Goal: Check status: Check status

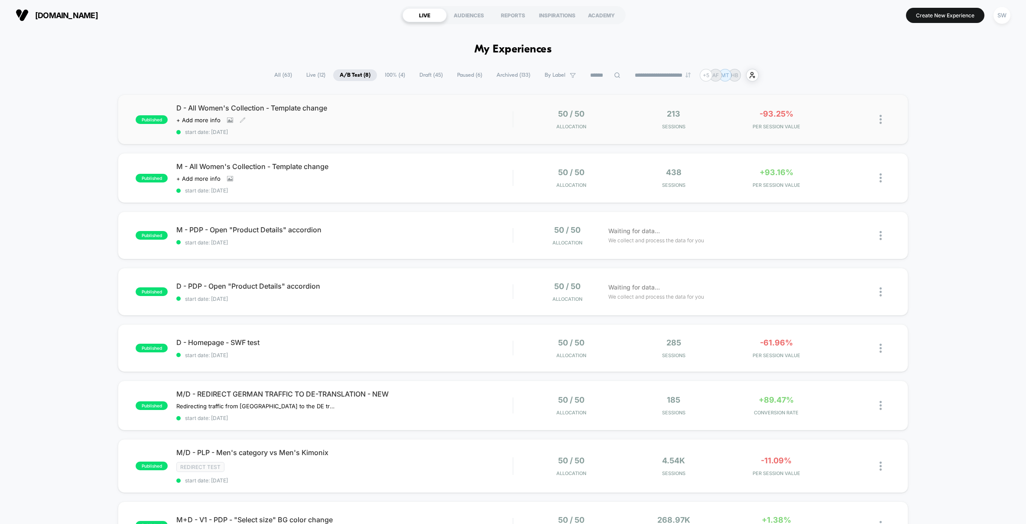
click at [439, 117] on div "D - All Women's Collection - Template change Click to view images Click to edit…" at bounding box center [344, 120] width 336 height 32
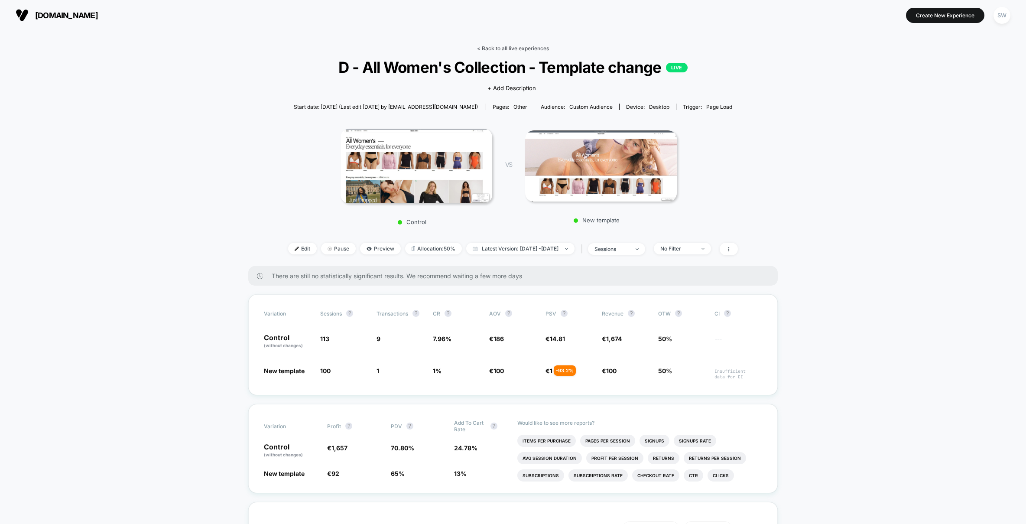
click at [497, 49] on link "< Back to all live experiences" at bounding box center [513, 48] width 72 height 7
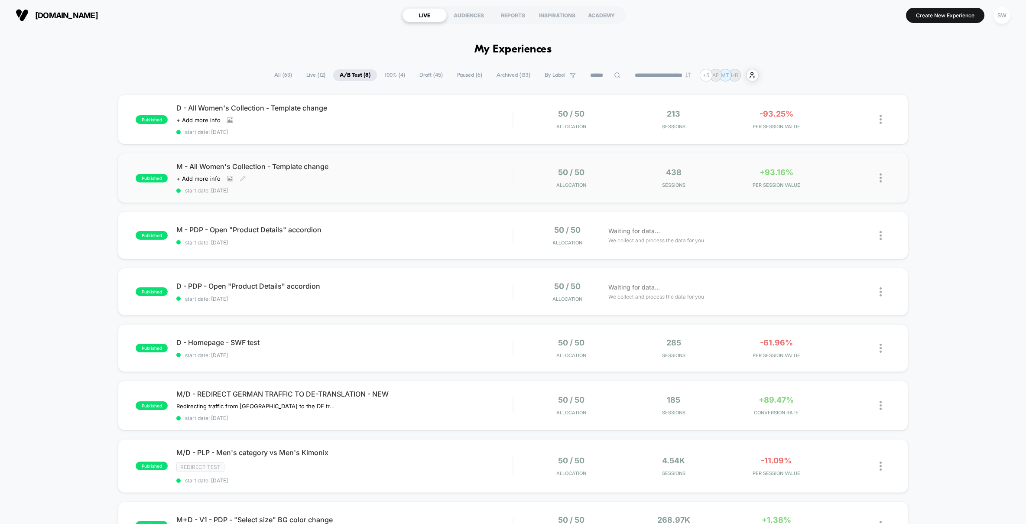
click at [459, 191] on span "start date: [DATE]" at bounding box center [344, 190] width 336 height 7
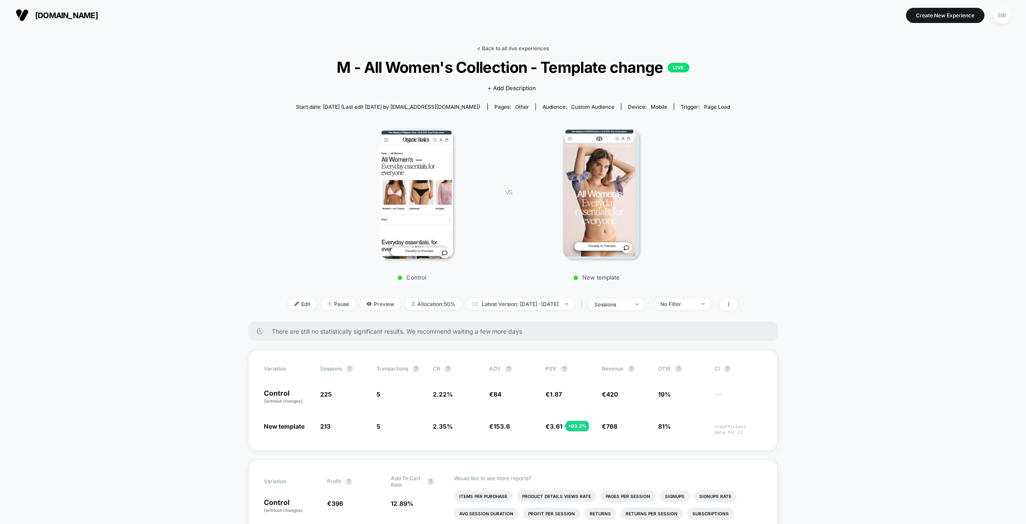
click at [495, 48] on link "< Back to all live experiences" at bounding box center [513, 48] width 72 height 7
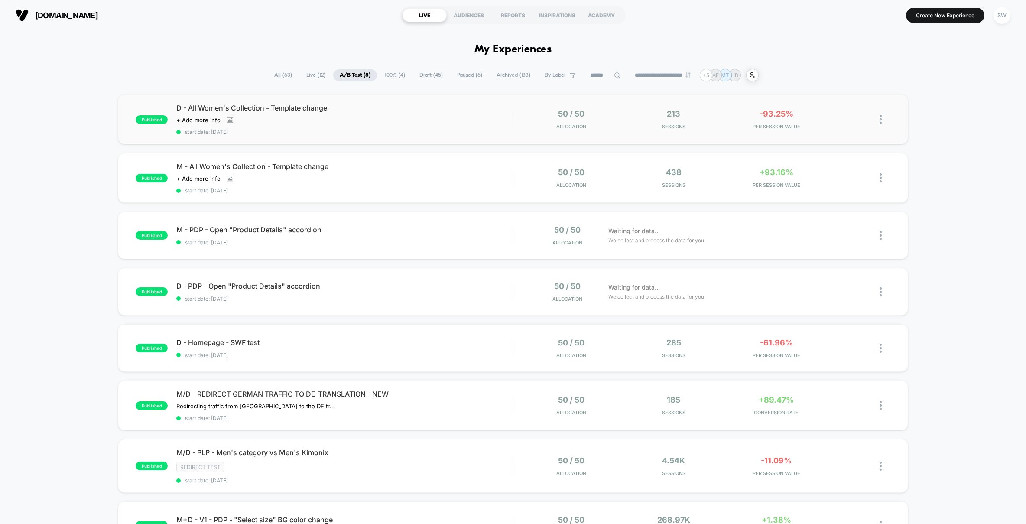
click at [882, 120] on img at bounding box center [881, 119] width 2 height 9
click at [827, 111] on div "Pause" at bounding box center [837, 110] width 78 height 20
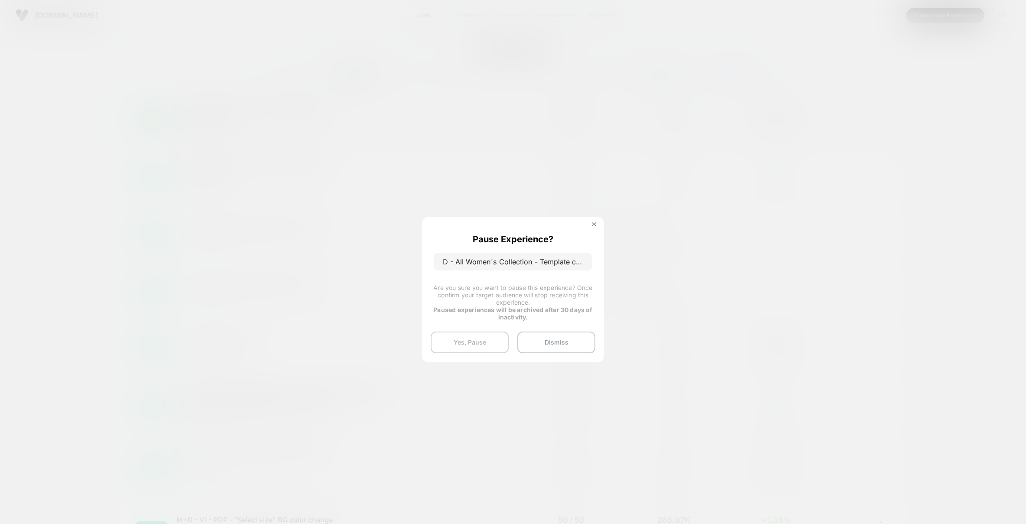
click at [479, 345] on button "Yes, Pause" at bounding box center [470, 343] width 78 height 22
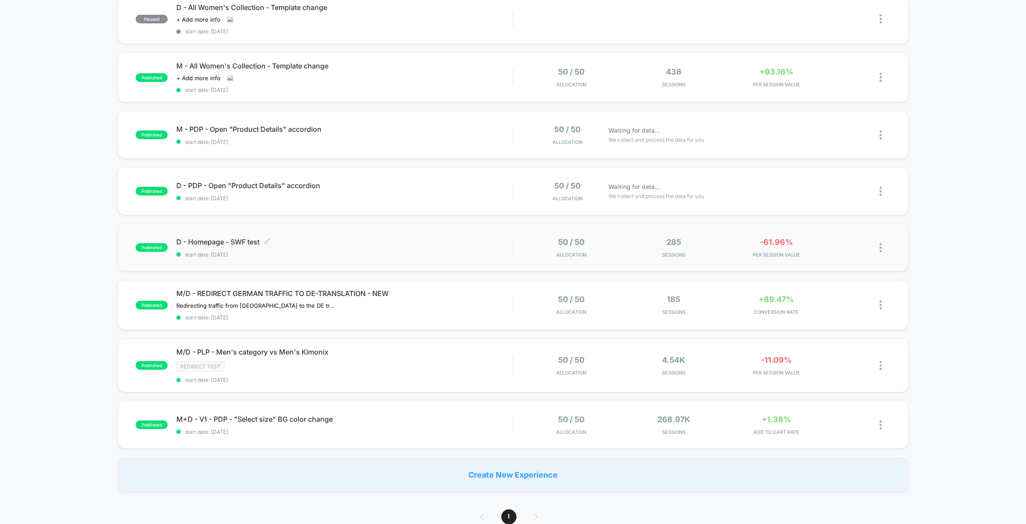
scroll to position [101, 0]
click at [453, 245] on div "D - Homepage - SWF test Click to edit experience details Click to edit experien…" at bounding box center [344, 247] width 336 height 20
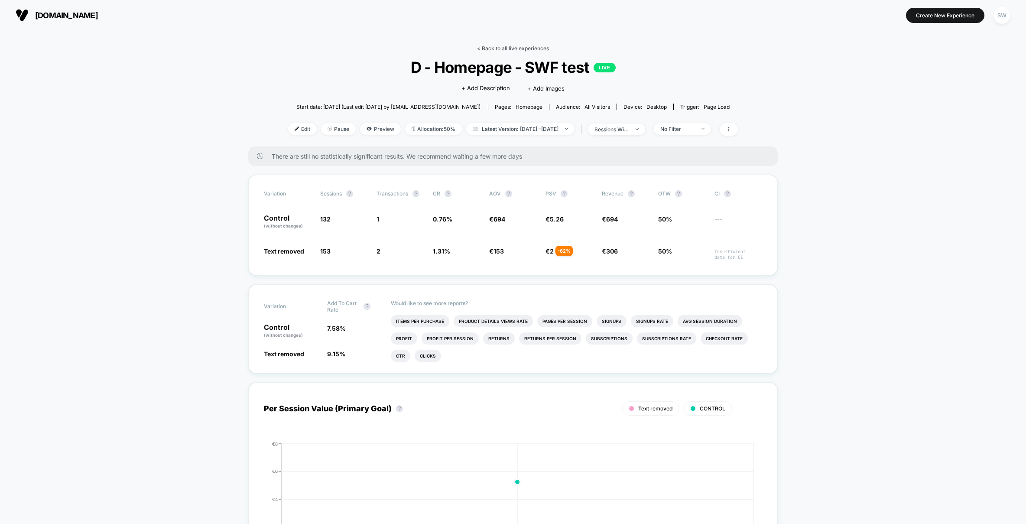
click at [517, 46] on link "< Back to all live experiences" at bounding box center [513, 48] width 72 height 7
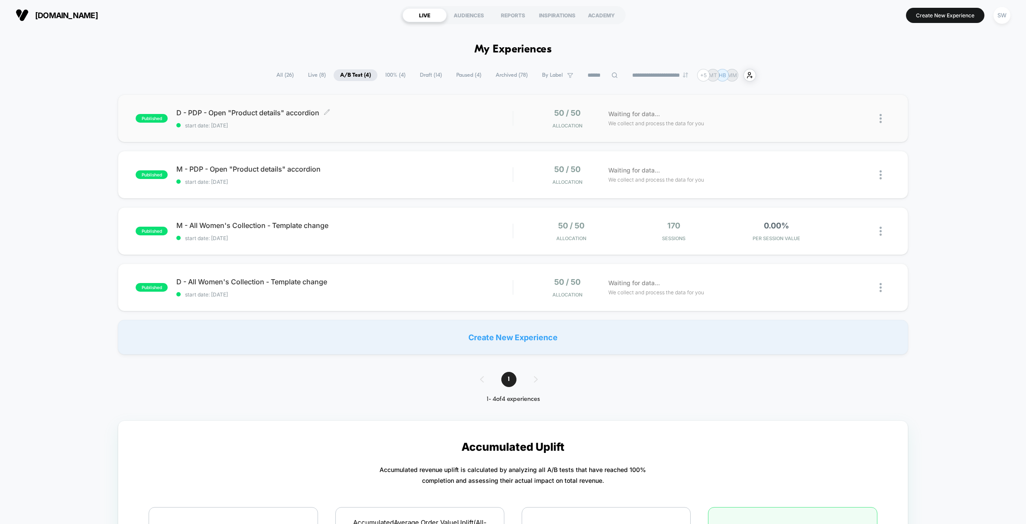
click at [439, 115] on span "D - PDP - Open "Product details" accordion Click to edit experience details" at bounding box center [344, 112] width 336 height 9
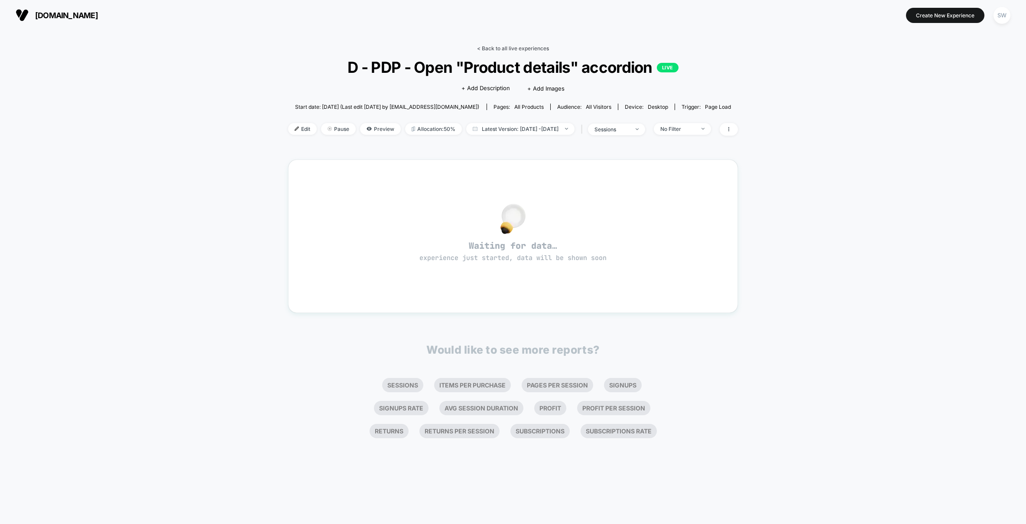
click at [517, 47] on link "< Back to all live experiences" at bounding box center [513, 48] width 72 height 7
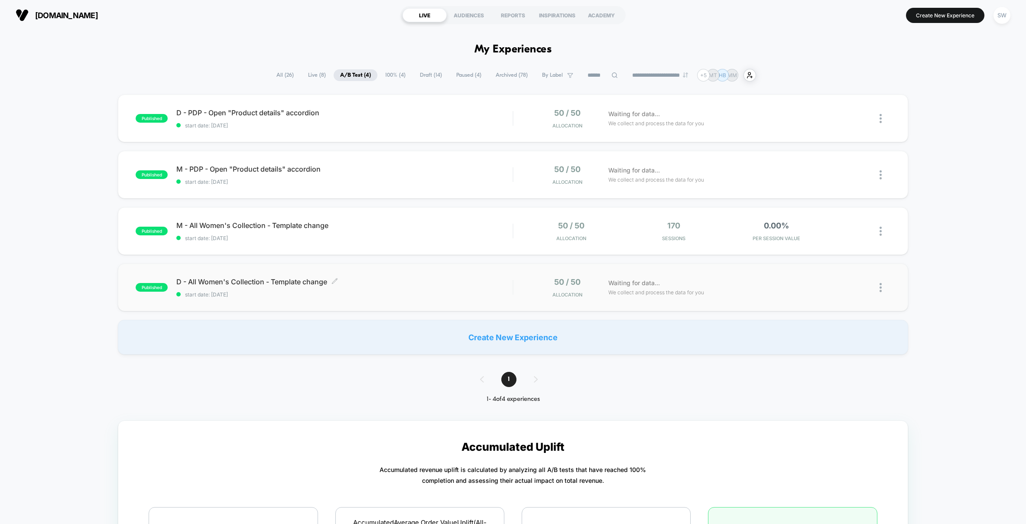
click at [440, 294] on span "start date: [DATE]" at bounding box center [344, 294] width 336 height 7
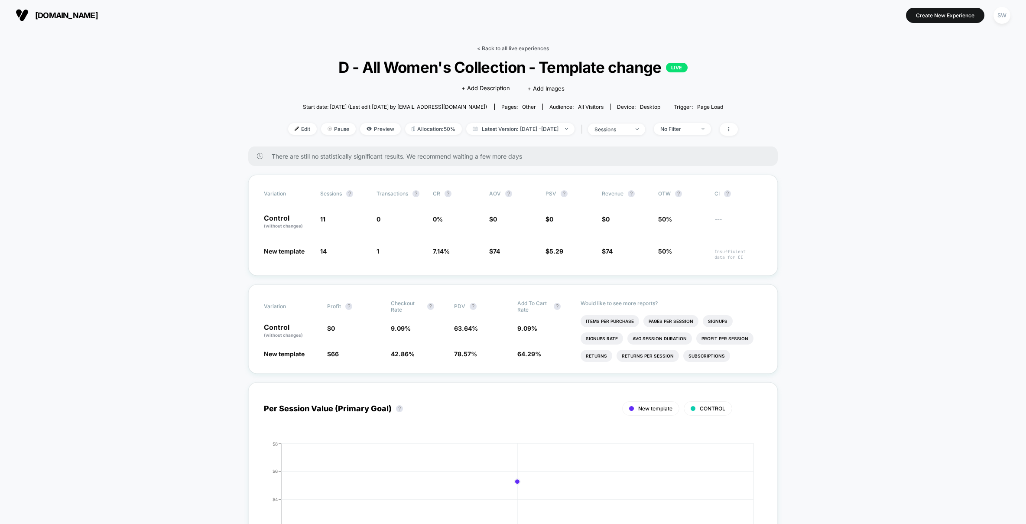
click at [500, 46] on link "< Back to all live experiences" at bounding box center [513, 48] width 72 height 7
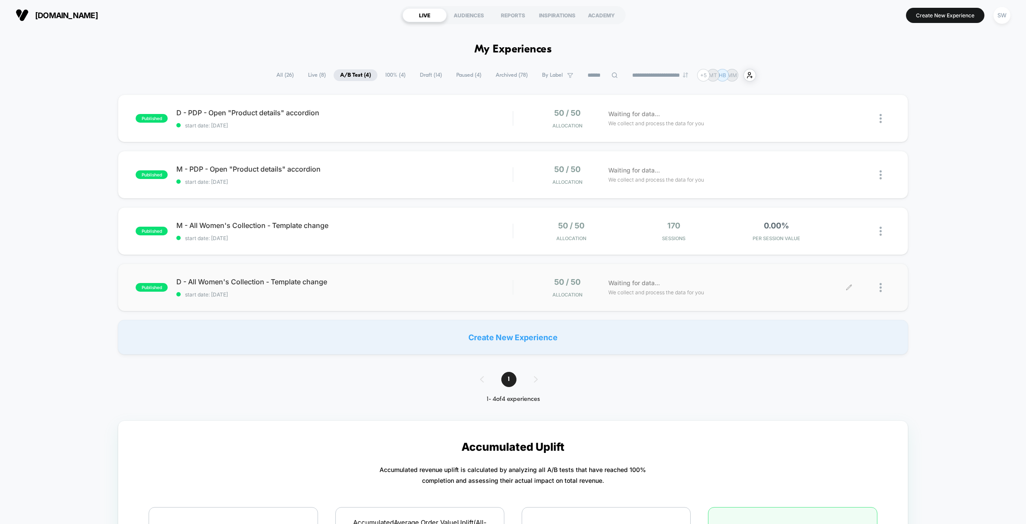
click at [879, 285] on div at bounding box center [870, 287] width 41 height 20
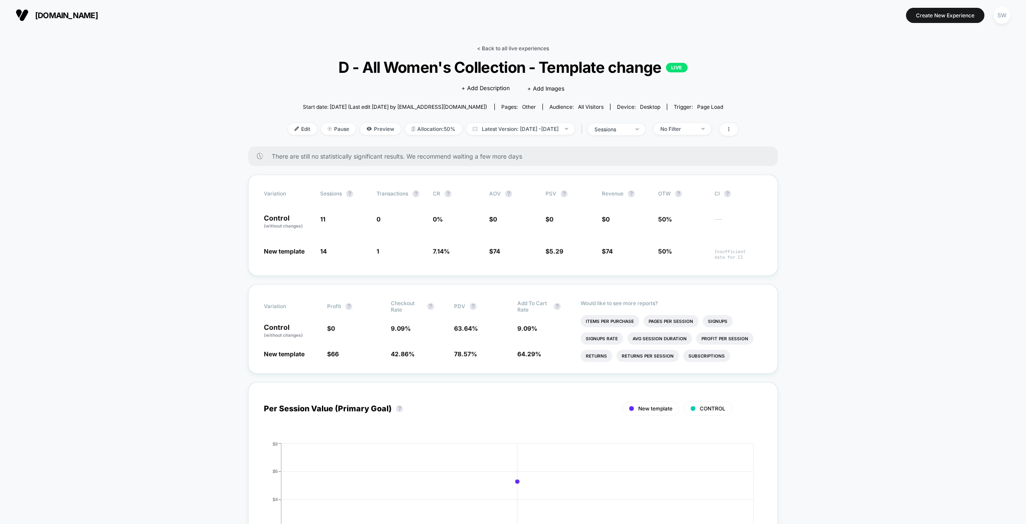
click at [507, 47] on link "< Back to all live experiences" at bounding box center [513, 48] width 72 height 7
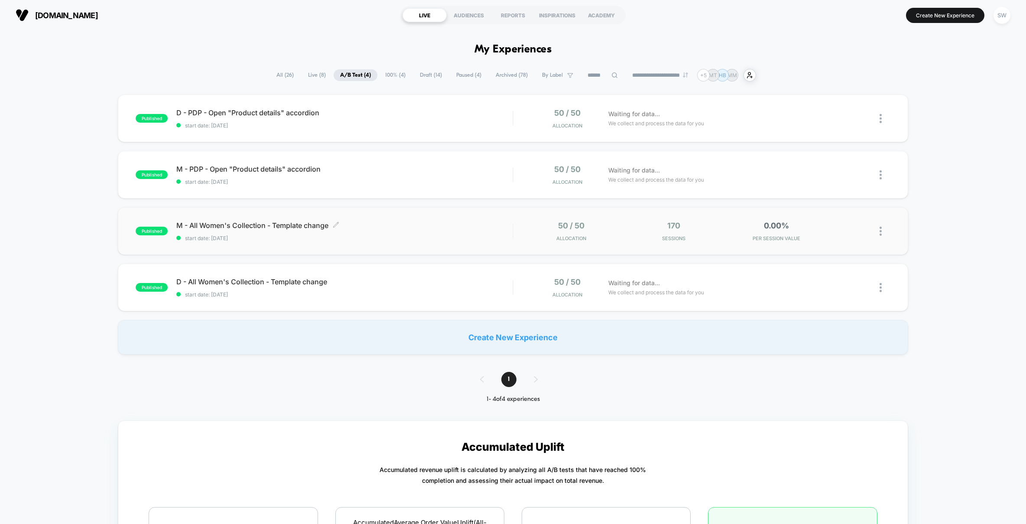
click at [487, 227] on span "M - All Women's Collection - Template change Click to edit experience details" at bounding box center [344, 225] width 336 height 9
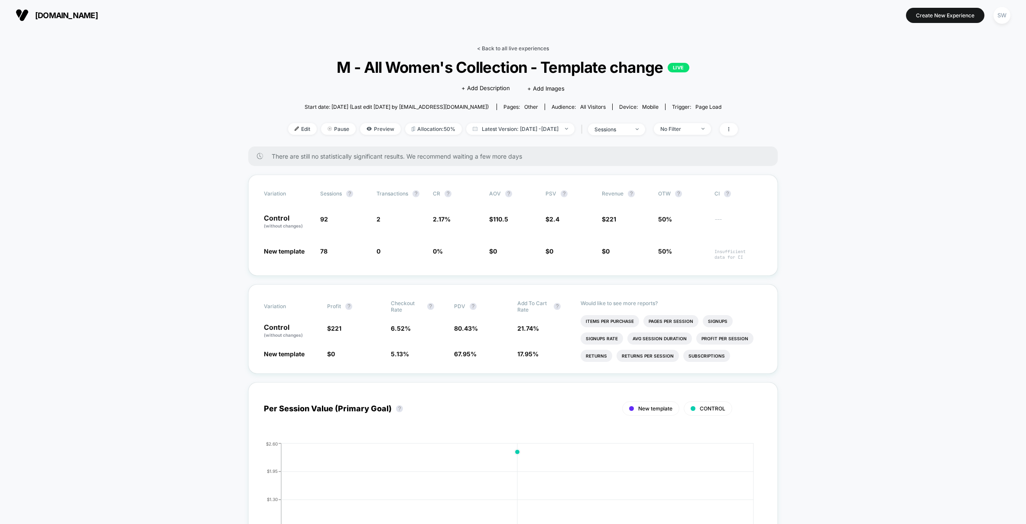
click at [495, 49] on link "< Back to all live experiences" at bounding box center [513, 48] width 72 height 7
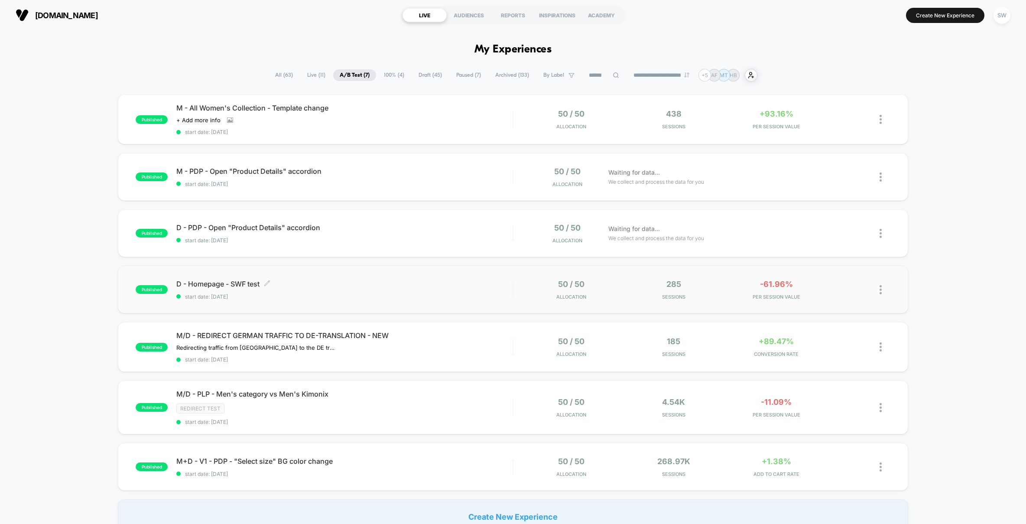
click at [498, 289] on div "D - Homepage - SWF test Click to edit experience details Click to edit experien…" at bounding box center [344, 290] width 336 height 20
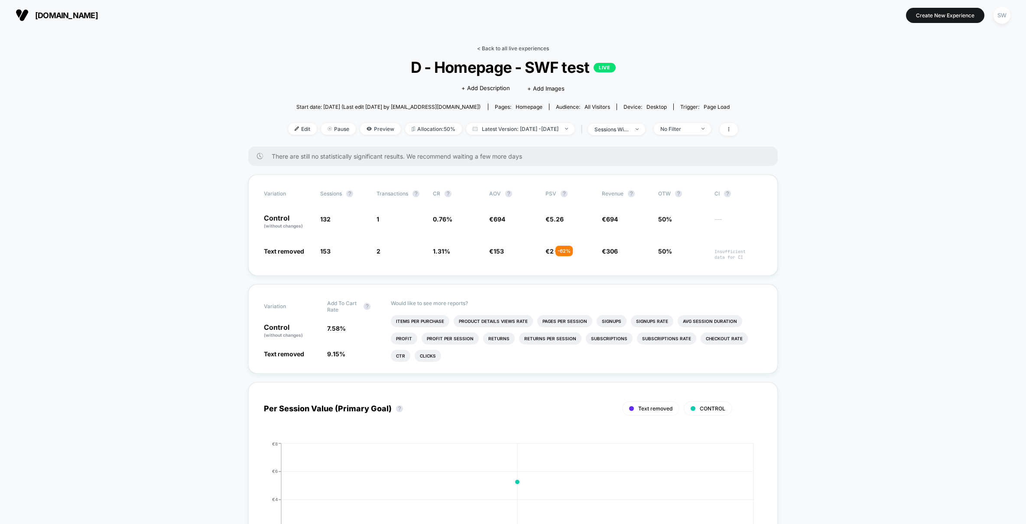
click at [513, 49] on link "< Back to all live experiences" at bounding box center [513, 48] width 72 height 7
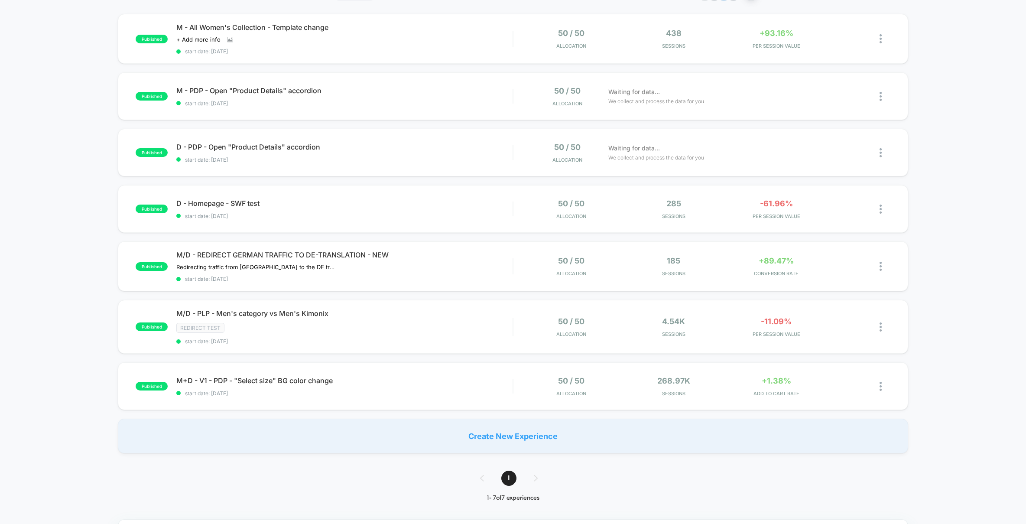
scroll to position [81, 0]
click at [463, 271] on div "M/D - REDIRECT GERMAN TRAFFIC TO DE-TRANSLATION - NEW Redirecting traffic from …" at bounding box center [344, 266] width 336 height 32
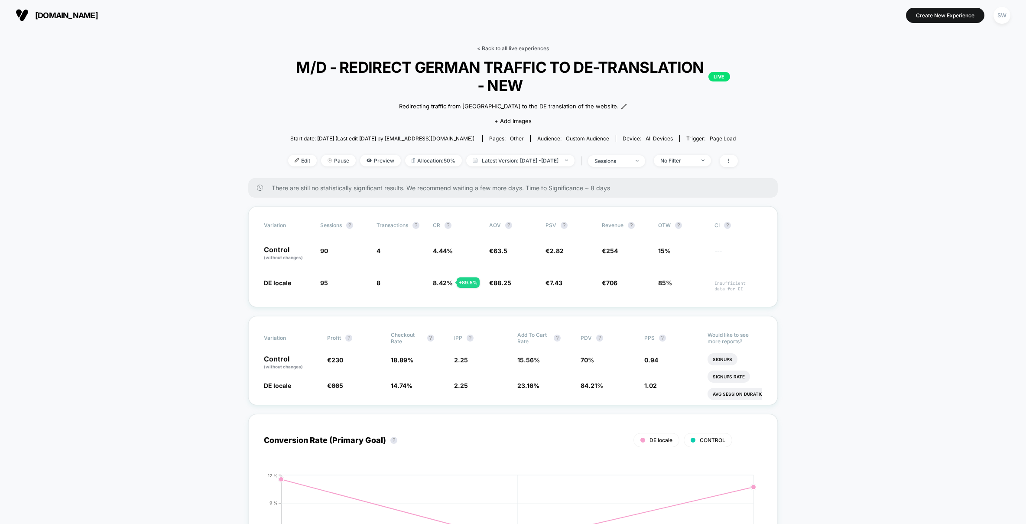
click at [519, 47] on link "< Back to all live experiences" at bounding box center [513, 48] width 72 height 7
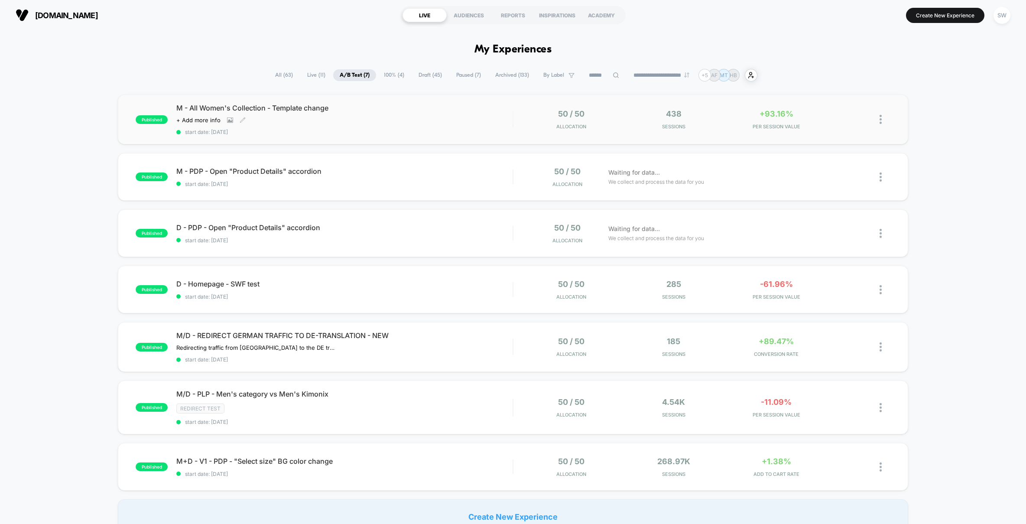
click at [485, 117] on div "M - All Women's Collection - Template change Click to view images Click to edit…" at bounding box center [344, 120] width 336 height 32
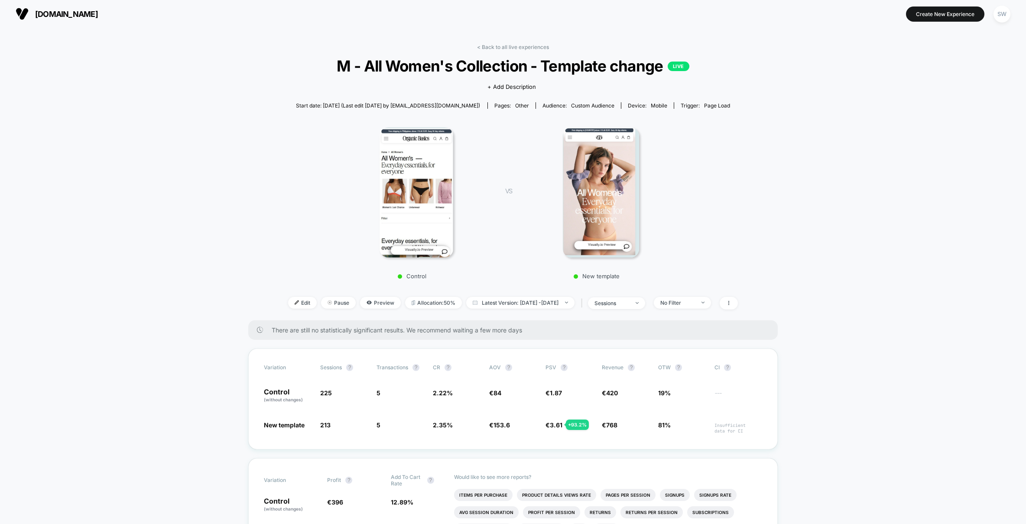
scroll to position [6, 0]
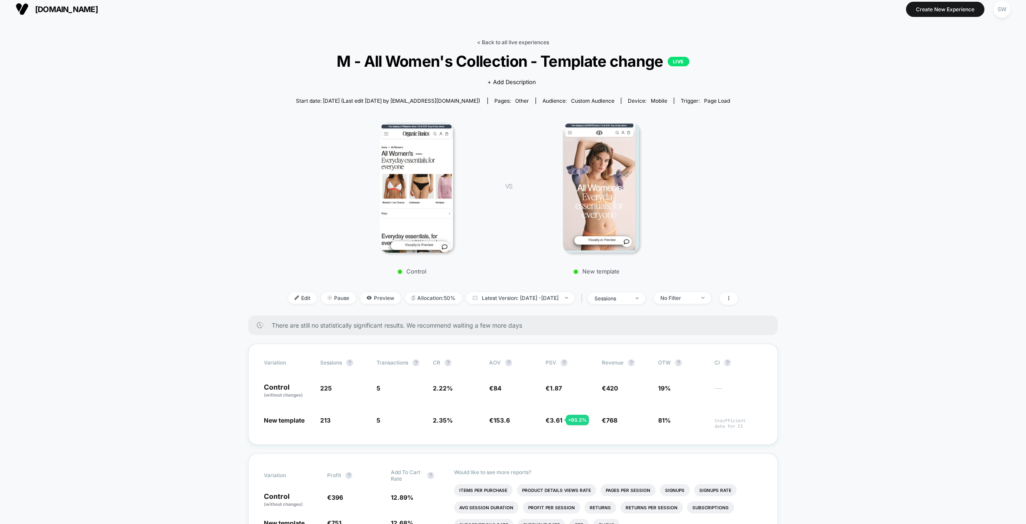
click at [503, 43] on link "< Back to all live experiences" at bounding box center [513, 42] width 72 height 7
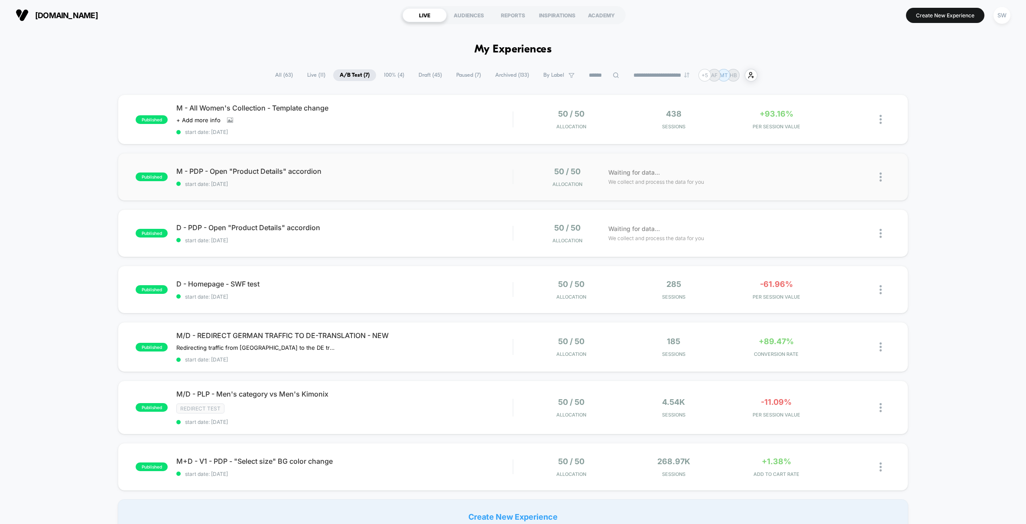
click at [880, 177] on img at bounding box center [881, 177] width 2 height 9
click at [818, 166] on div "Pause" at bounding box center [837, 167] width 78 height 20
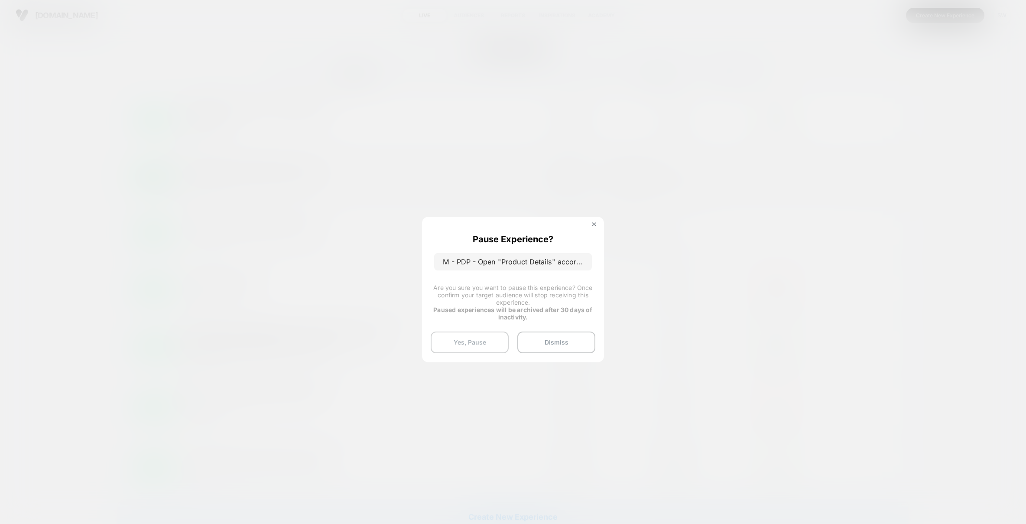
click at [464, 345] on button "Yes, Pause" at bounding box center [470, 343] width 78 height 22
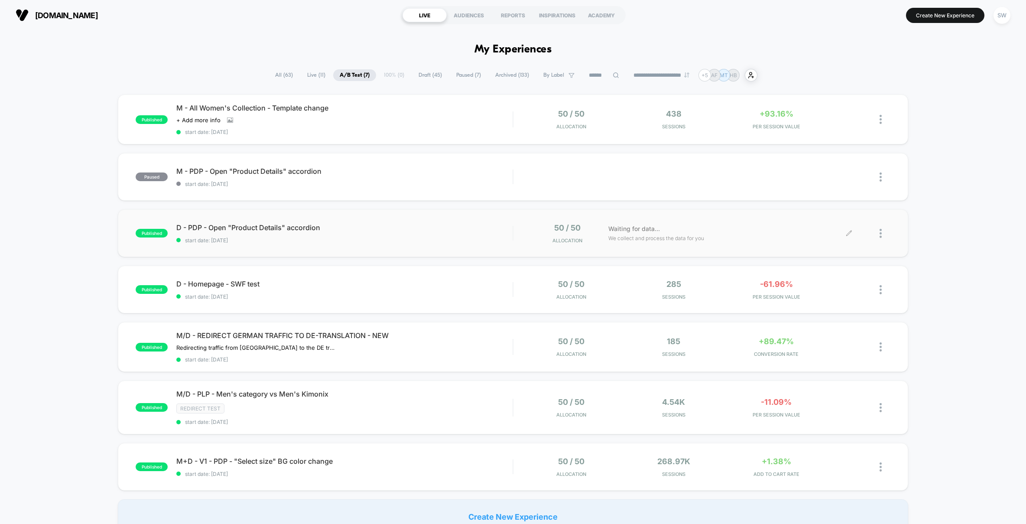
click at [882, 232] on div at bounding box center [885, 233] width 11 height 20
click at [826, 224] on div "Pause" at bounding box center [837, 223] width 78 height 20
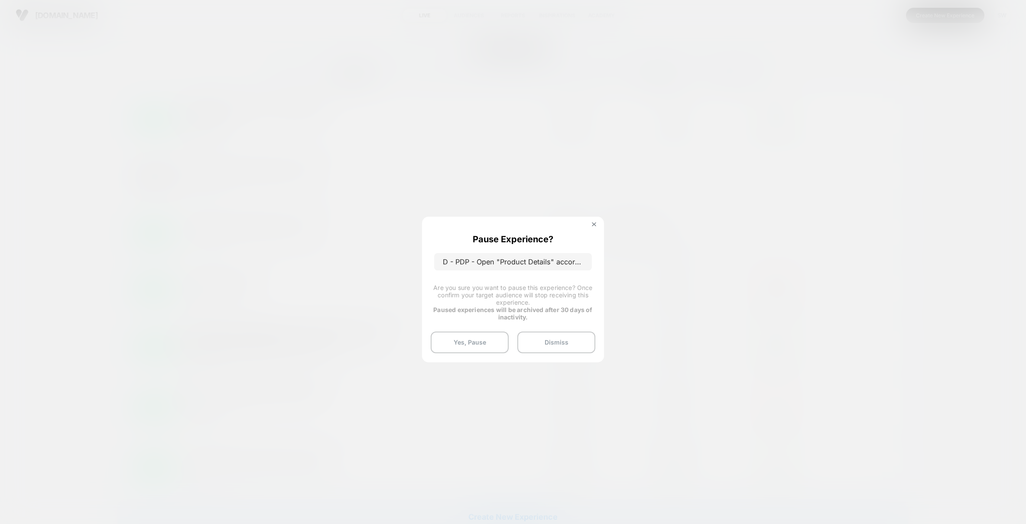
click at [478, 341] on button "Yes, Pause" at bounding box center [470, 343] width 78 height 22
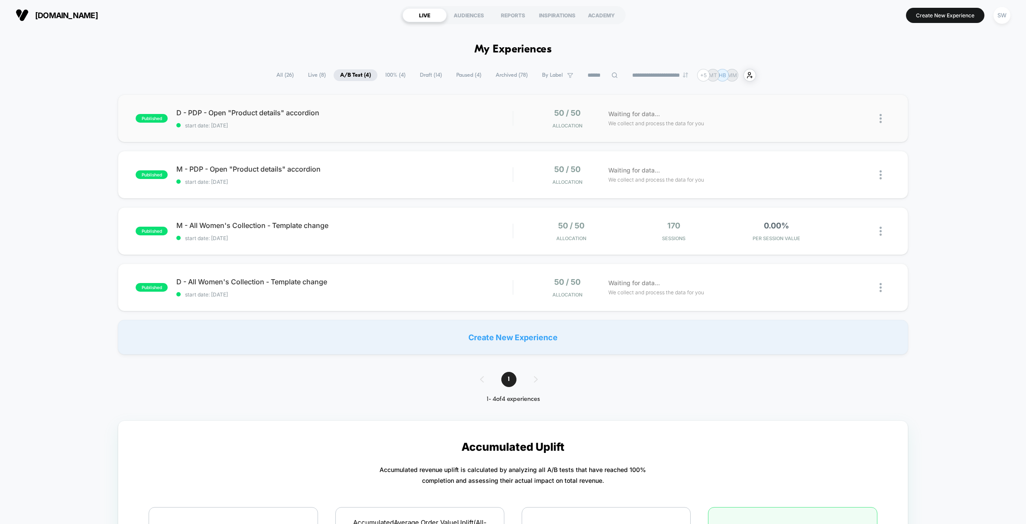
click at [881, 120] on img at bounding box center [881, 118] width 2 height 9
click at [838, 111] on div "Pause" at bounding box center [837, 109] width 78 height 20
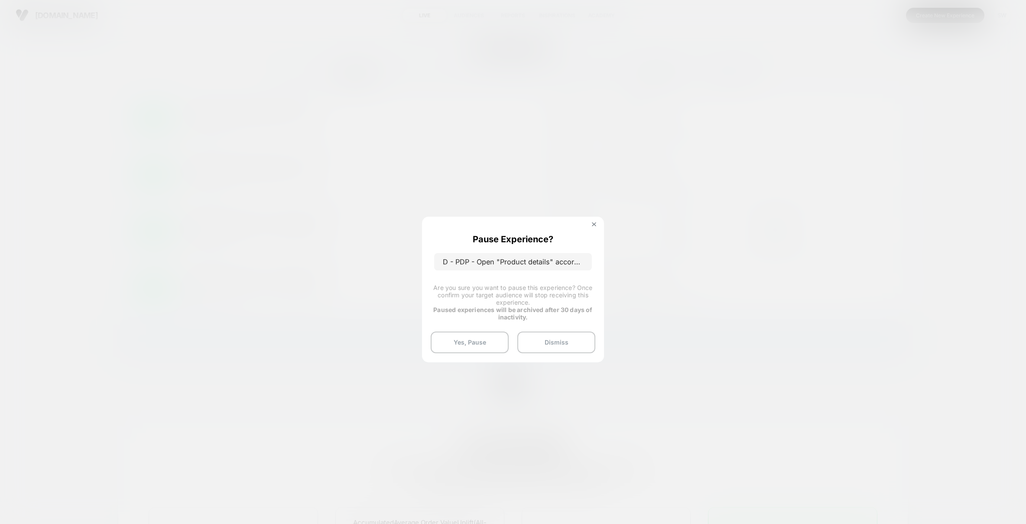
click at [459, 338] on button "Yes, Pause" at bounding box center [470, 343] width 78 height 22
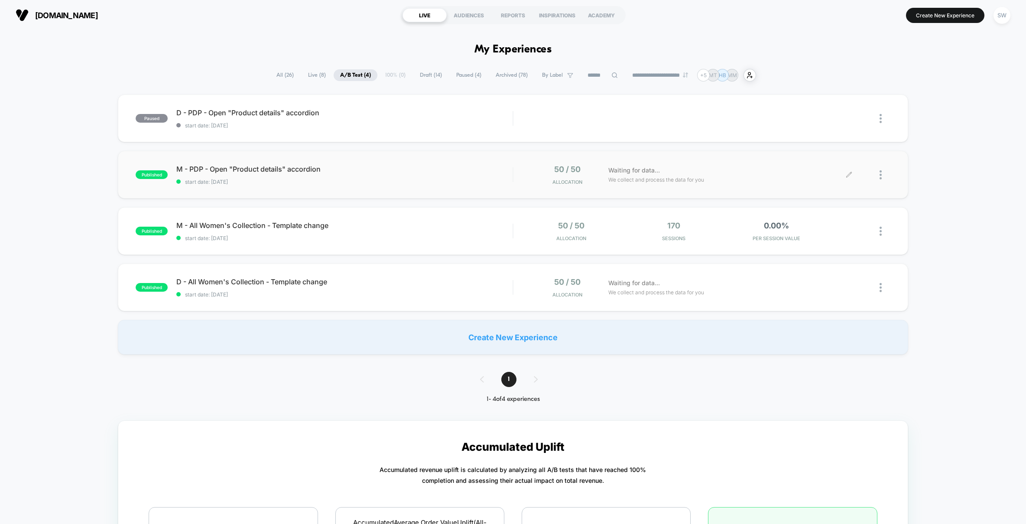
click at [880, 180] on div at bounding box center [885, 175] width 11 height 20
click at [825, 166] on div "Pause" at bounding box center [837, 166] width 78 height 20
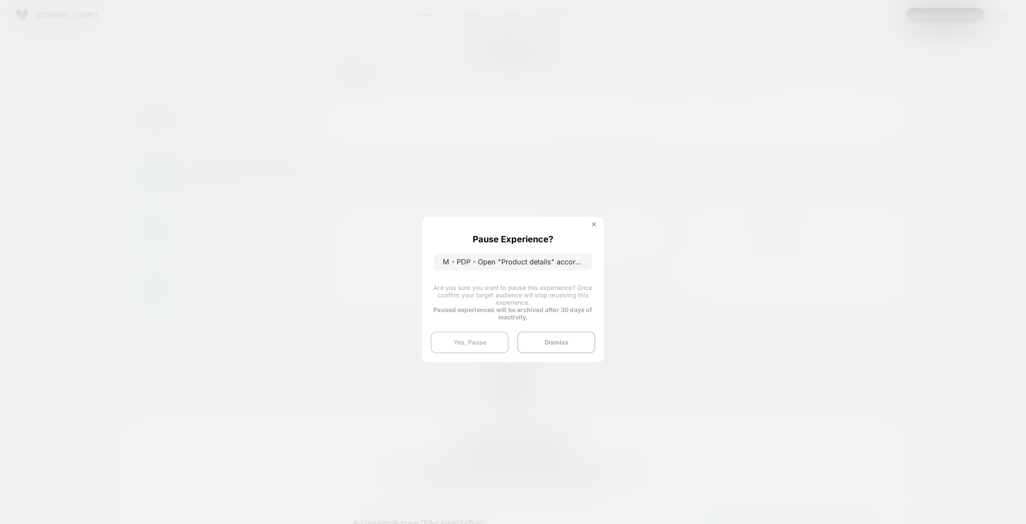
click at [466, 343] on button "Yes, Pause" at bounding box center [470, 343] width 78 height 22
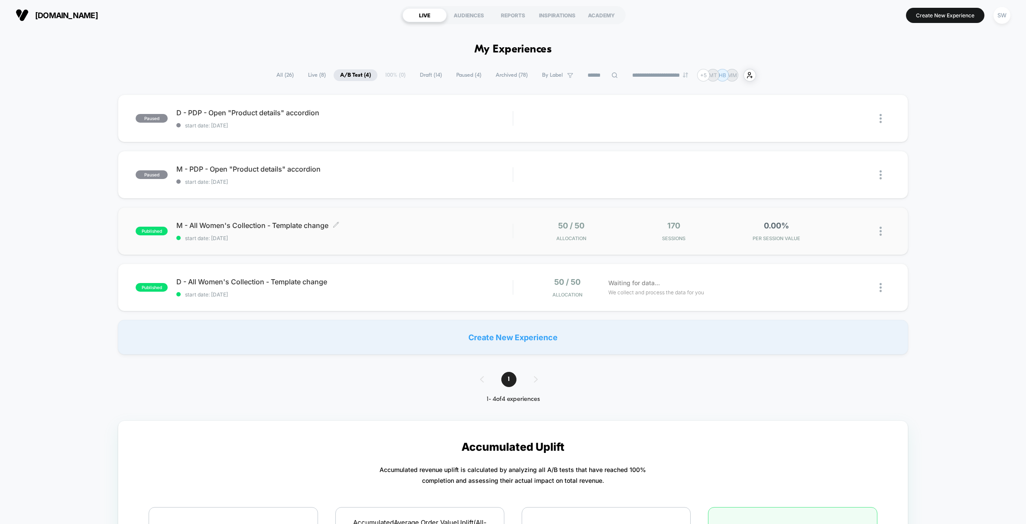
click at [475, 231] on div "M - All Women's Collection - Template change Click to edit experience details C…" at bounding box center [344, 231] width 336 height 20
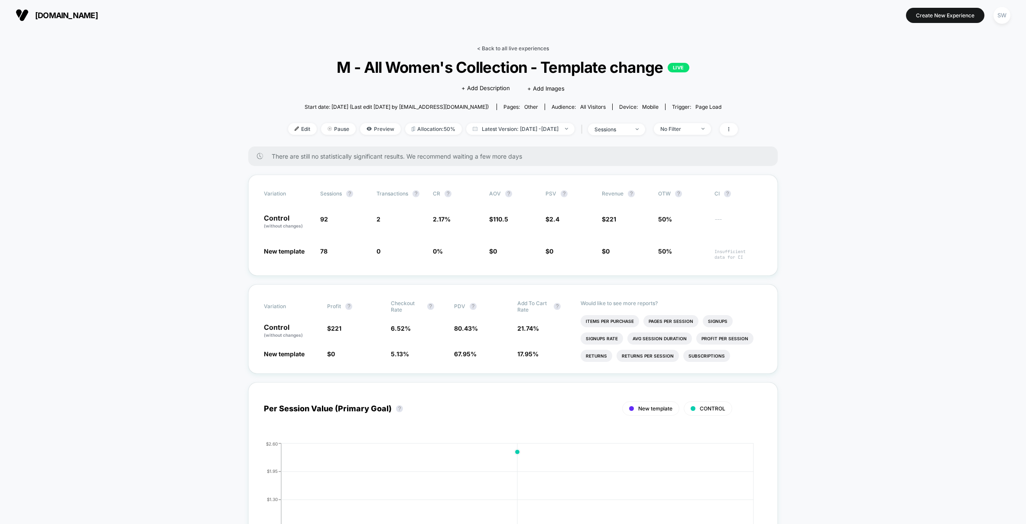
click at [490, 48] on link "< Back to all live experiences" at bounding box center [513, 48] width 72 height 7
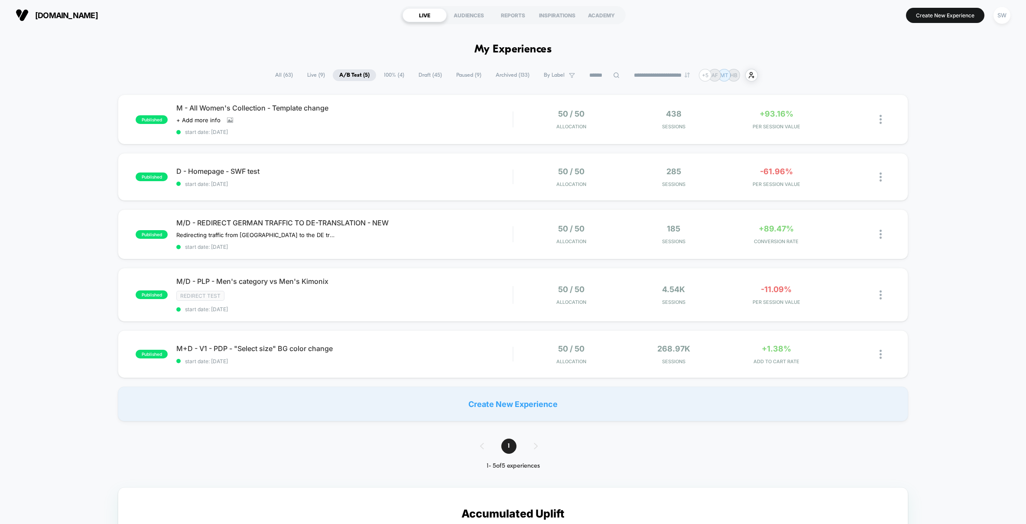
click at [456, 73] on span "Paused ( 9 )" at bounding box center [469, 75] width 38 height 12
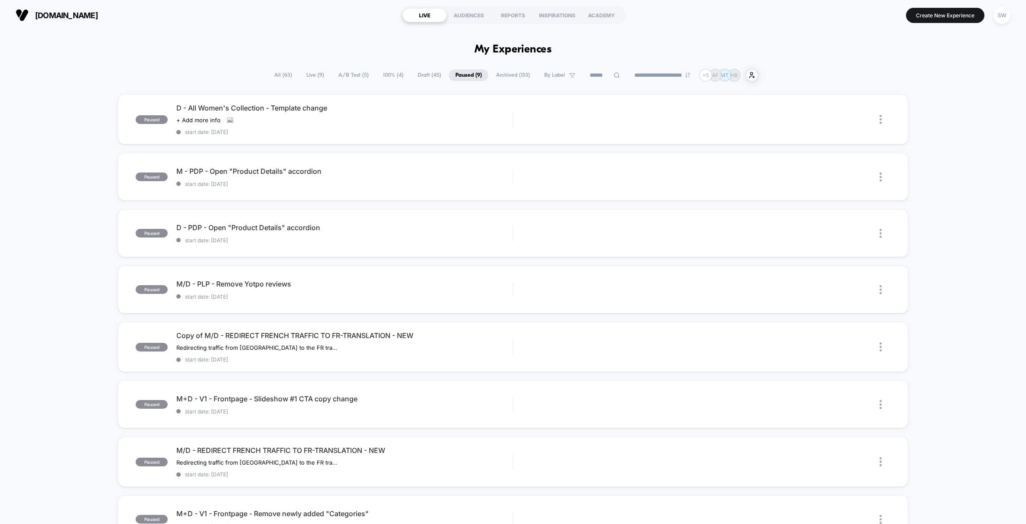
click at [351, 76] on span "A/B Test ( 5 )" at bounding box center [353, 75] width 43 height 12
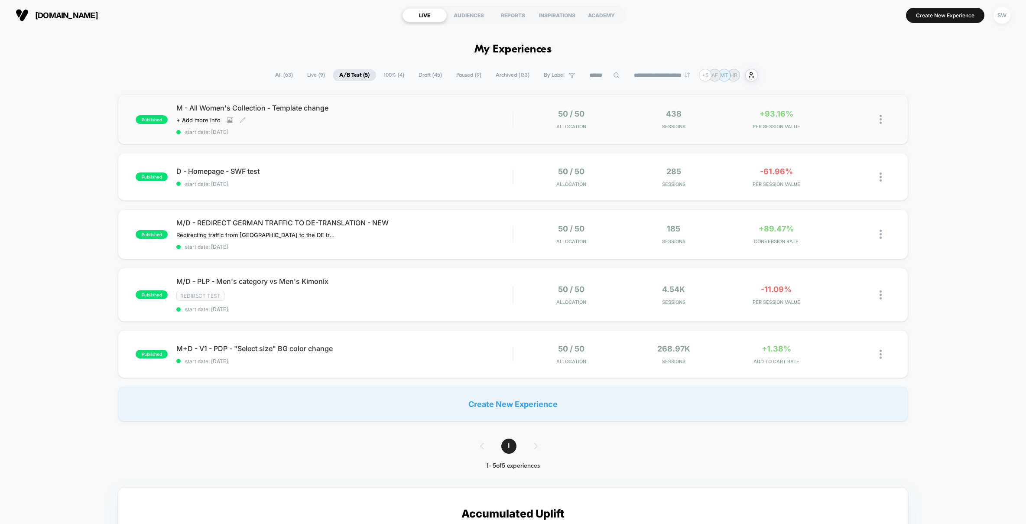
click at [472, 133] on span "start date: [DATE]" at bounding box center [344, 132] width 336 height 7
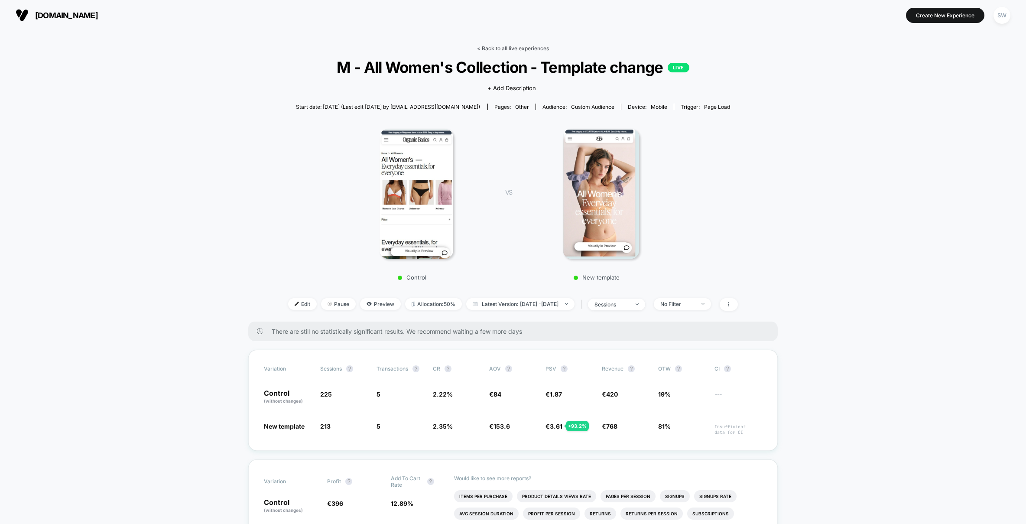
click at [496, 48] on link "< Back to all live experiences" at bounding box center [513, 48] width 72 height 7
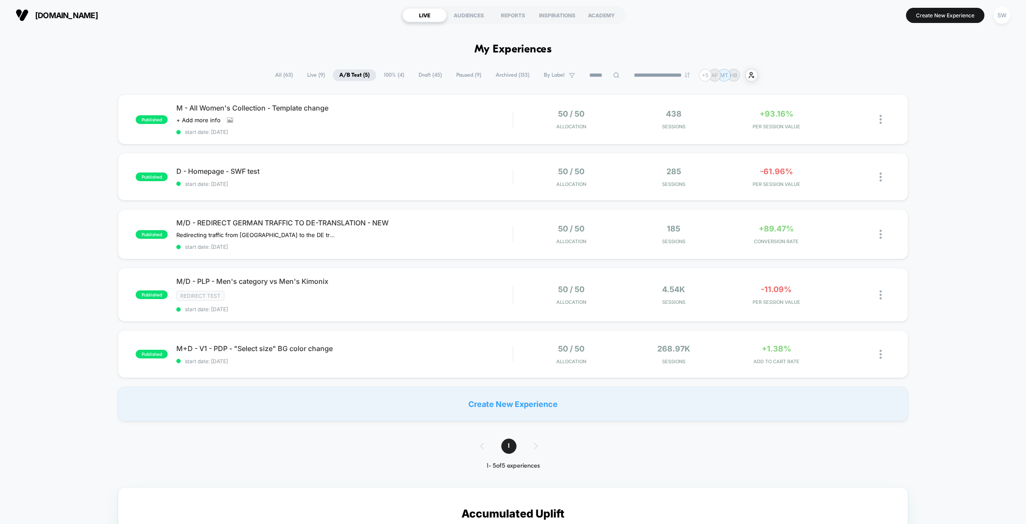
click at [976, 95] on div "published M - All Women's Collection - Template change Click to view images Cli…" at bounding box center [513, 257] width 1026 height 327
click at [813, 27] on div "[DOMAIN_NAME] LIVE AUDIENCES REPORTS INSPIRATIONS ACADEMY Create New Experience…" at bounding box center [513, 15] width 1026 height 30
